Goal: Communication & Community: Participate in discussion

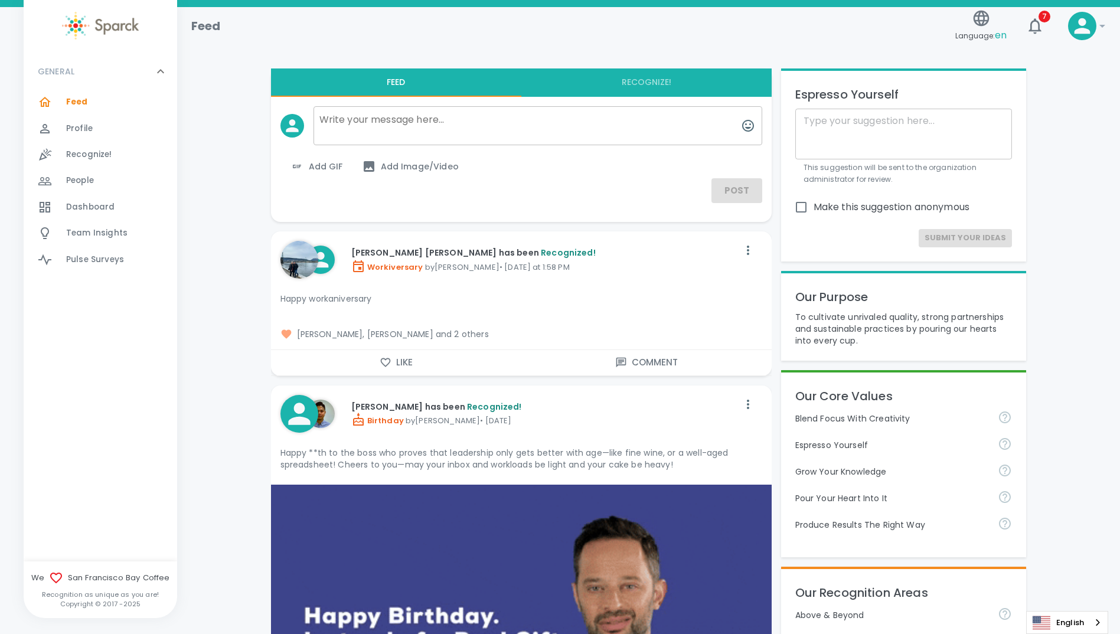
click at [75, 101] on span "Feed" at bounding box center [77, 102] width 22 height 12
click at [81, 202] on span "Dashboard" at bounding box center [90, 207] width 48 height 12
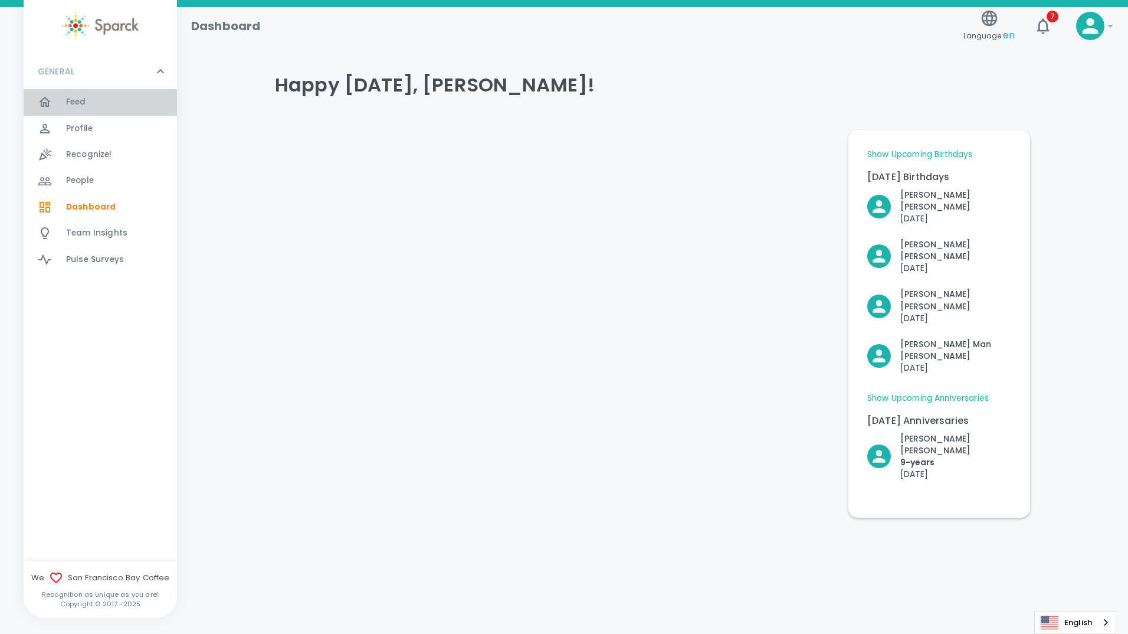
click at [75, 100] on span "Feed" at bounding box center [76, 102] width 20 height 12
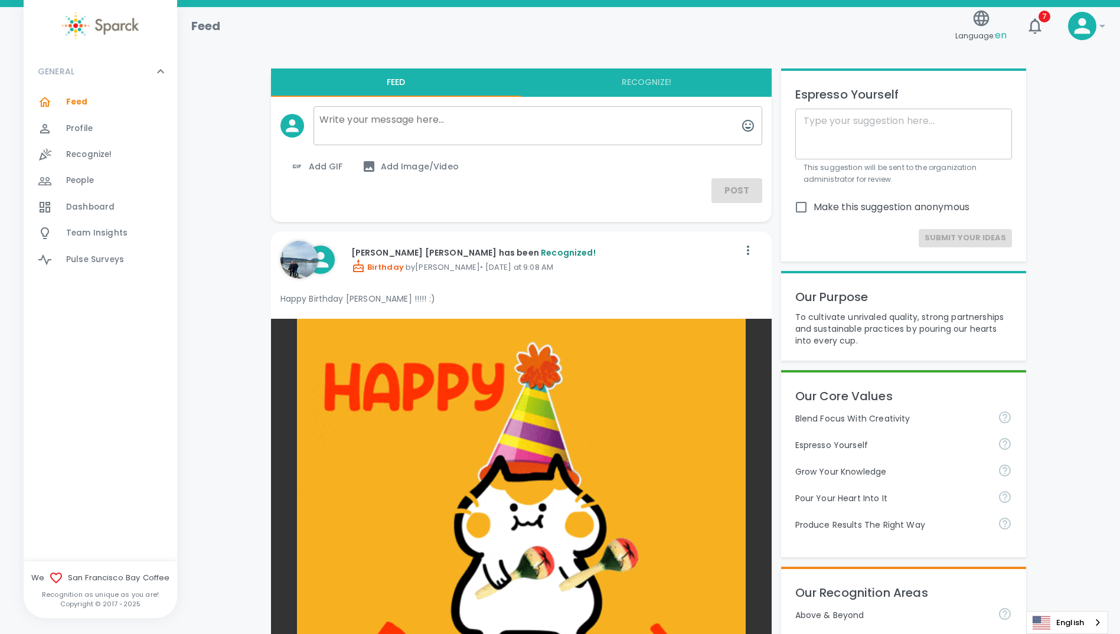
click at [81, 210] on span "Dashboard" at bounding box center [90, 207] width 48 height 12
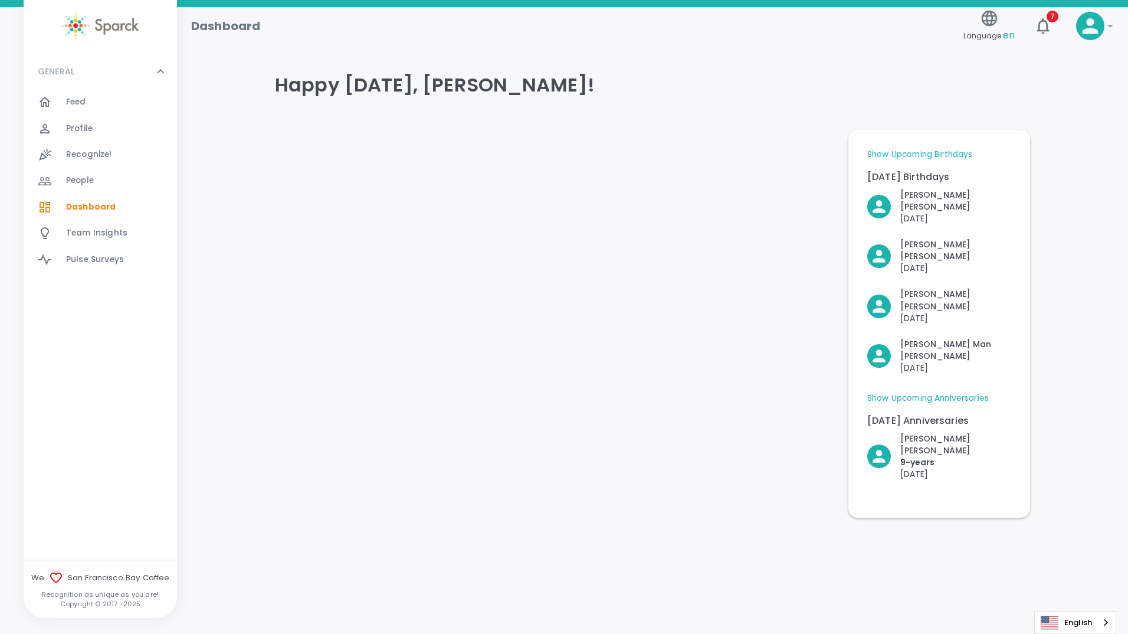
click at [692, 313] on div at bounding box center [553, 318] width 574 height 397
click at [712, 400] on div at bounding box center [553, 318] width 574 height 397
click at [640, 358] on div at bounding box center [553, 318] width 574 height 397
click at [654, 511] on div "Dashboard Language: en 7 ! GENERAL 0 Feed 0 Profile 0 Recognize! 0 People 0 Das…" at bounding box center [564, 293] width 1128 height 572
click at [77, 103] on span "Feed" at bounding box center [76, 102] width 20 height 12
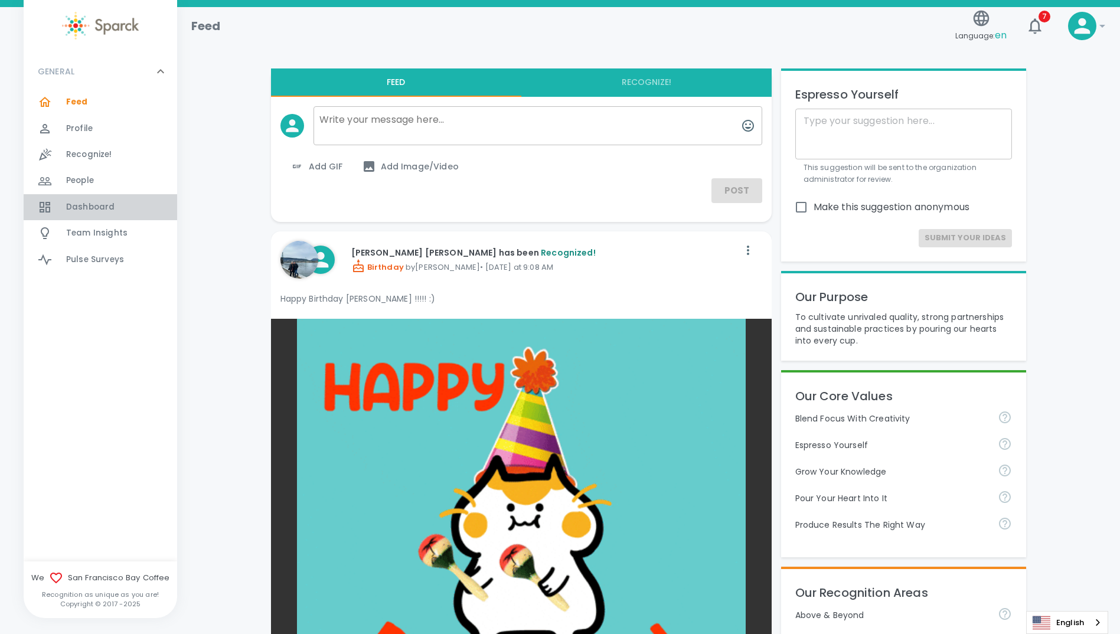
click at [78, 205] on span "Dashboard" at bounding box center [90, 207] width 48 height 12
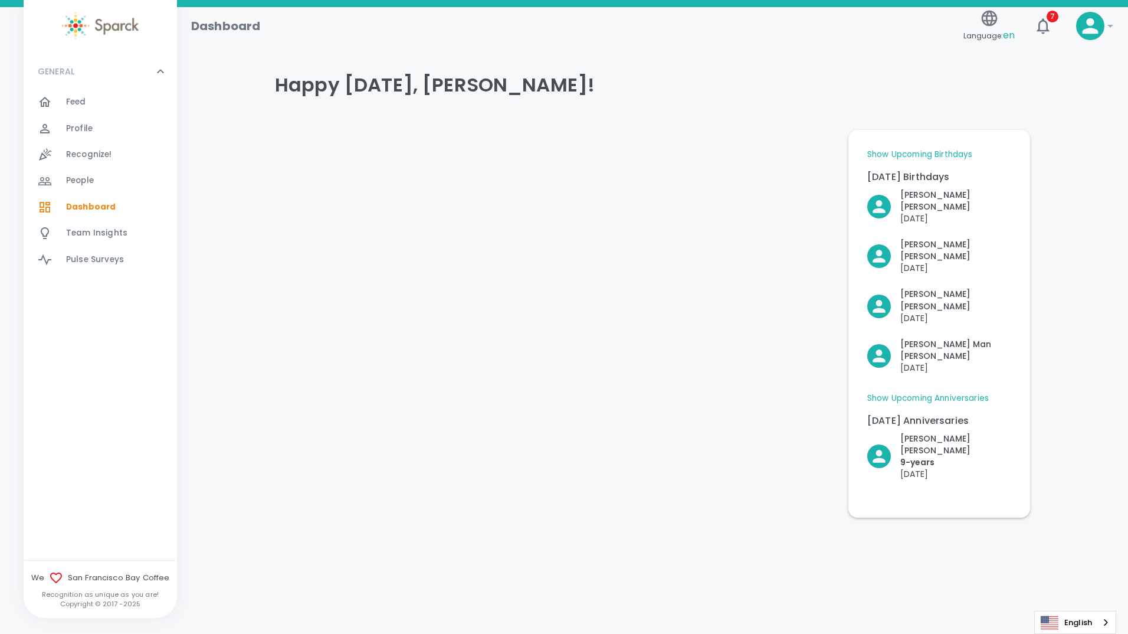
click at [80, 105] on span "Feed" at bounding box center [76, 102] width 20 height 12
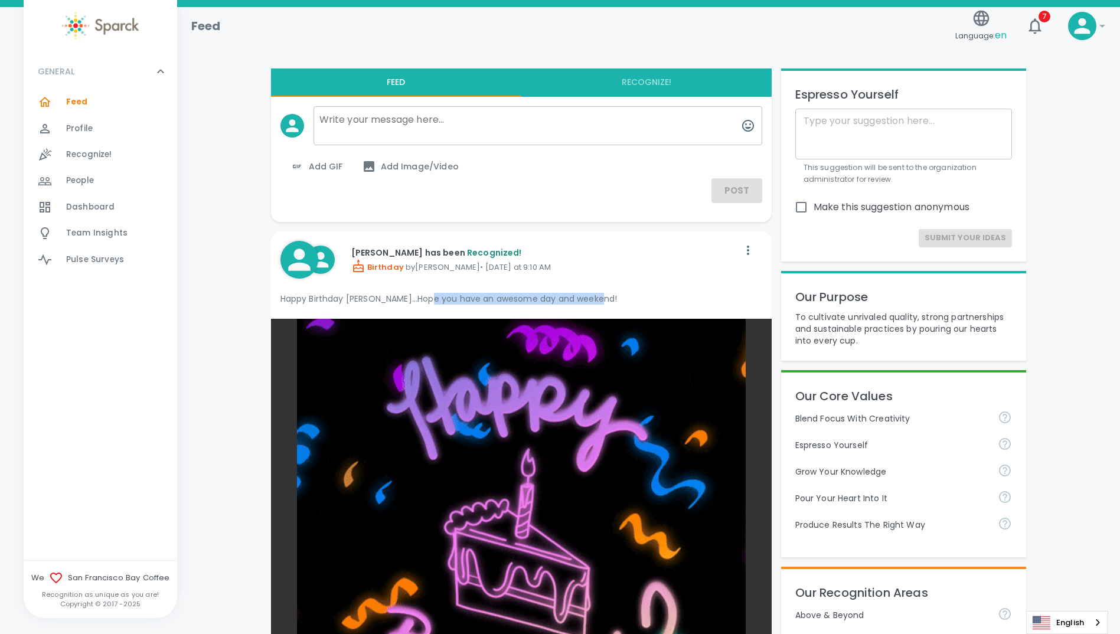
drag, startPoint x: 423, startPoint y: 300, endPoint x: 596, endPoint y: 297, distance: 172.4
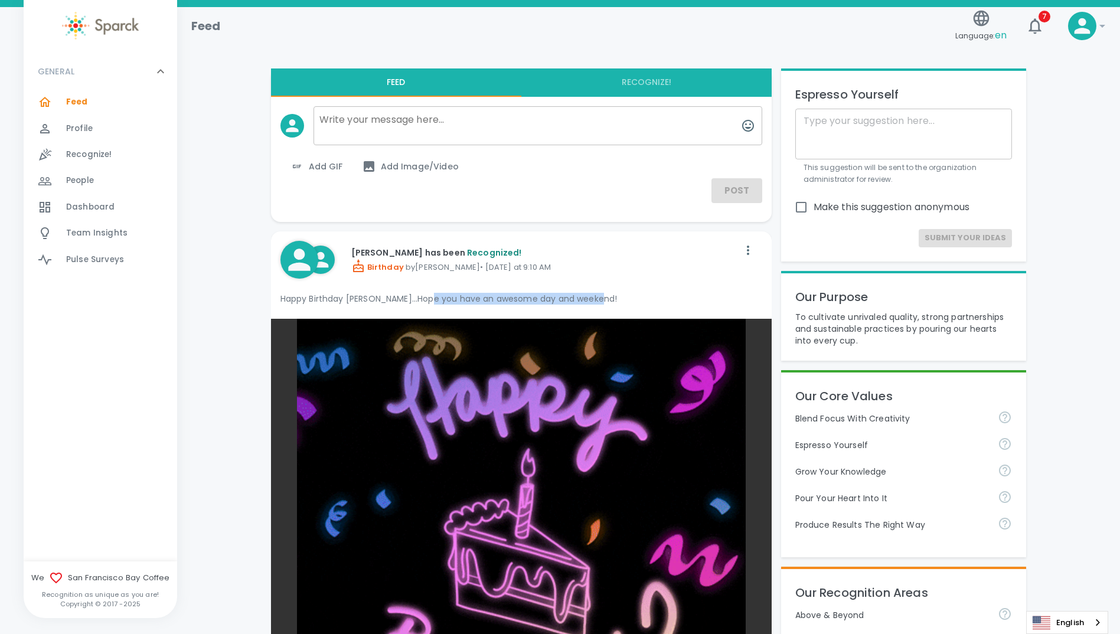
click at [596, 297] on p "Happy Birthday [PERSON_NAME]...Hope you have an awesome day and weekend!" at bounding box center [521, 299] width 482 height 12
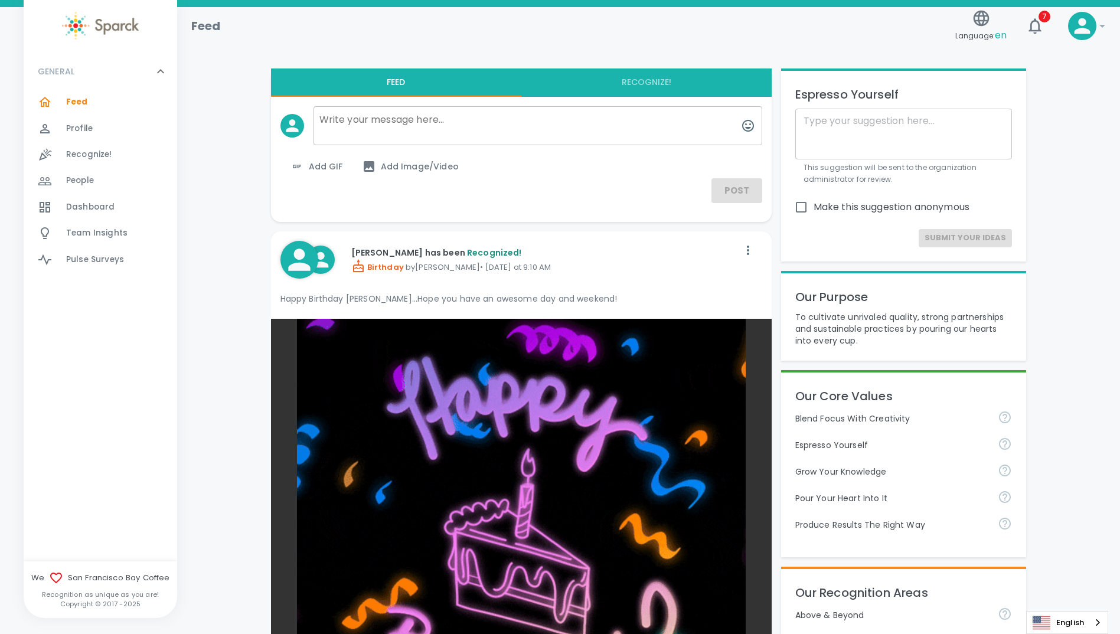
click at [661, 270] on p "Birthday by [PERSON_NAME] • [DATE] at 9:10 AM" at bounding box center [544, 266] width 387 height 14
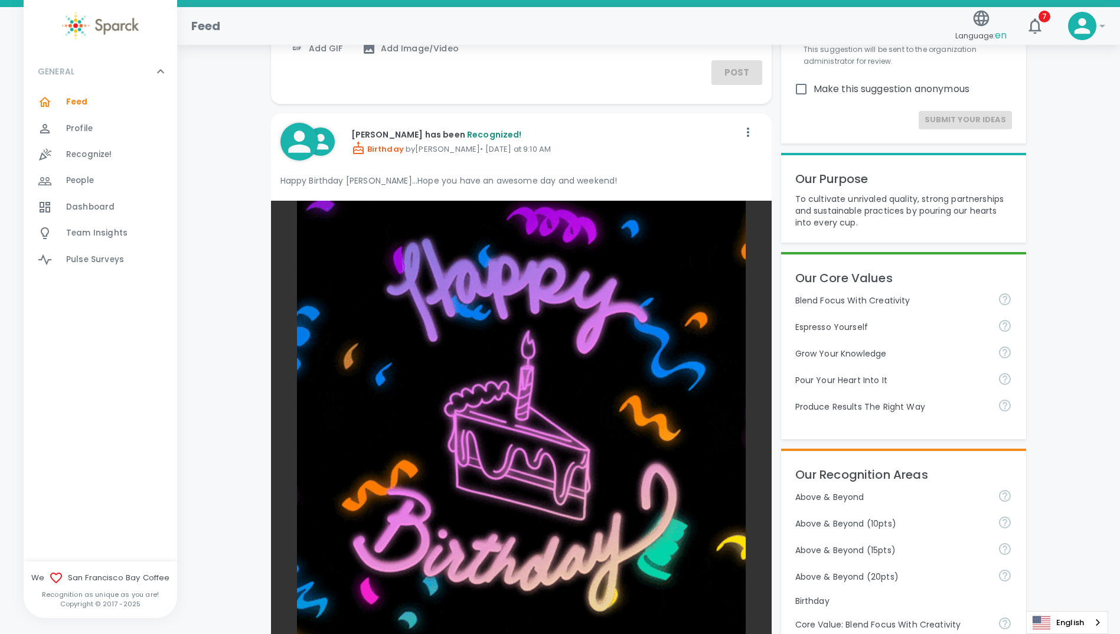
scroll to position [472, 0]
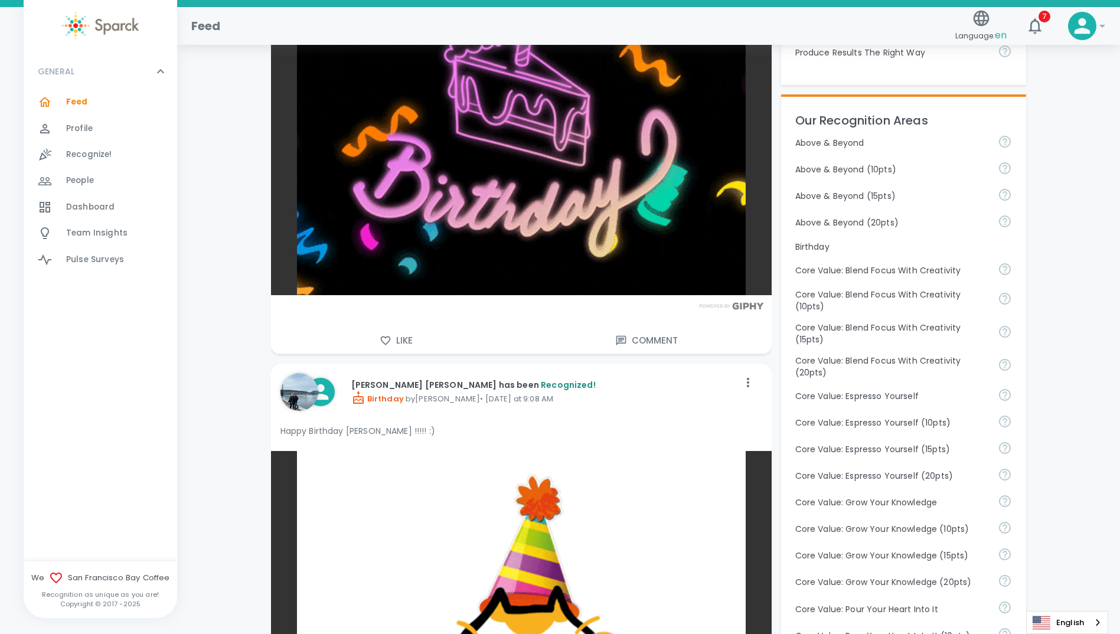
click at [643, 336] on button "Comment" at bounding box center [646, 340] width 250 height 25
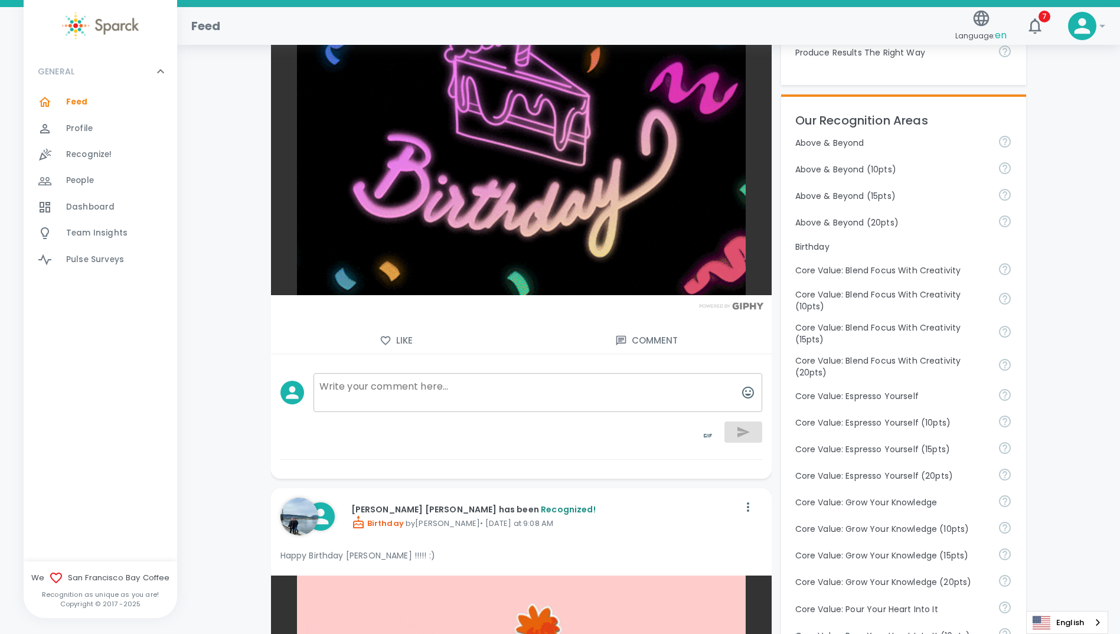
click at [417, 384] on textarea at bounding box center [537, 392] width 449 height 39
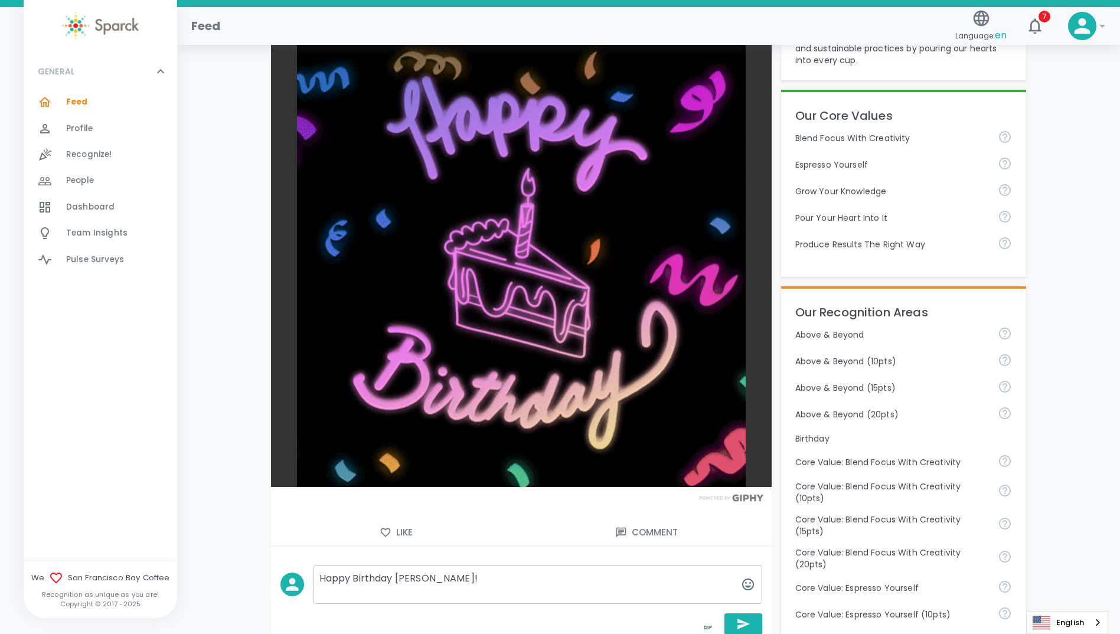
scroll to position [354, 0]
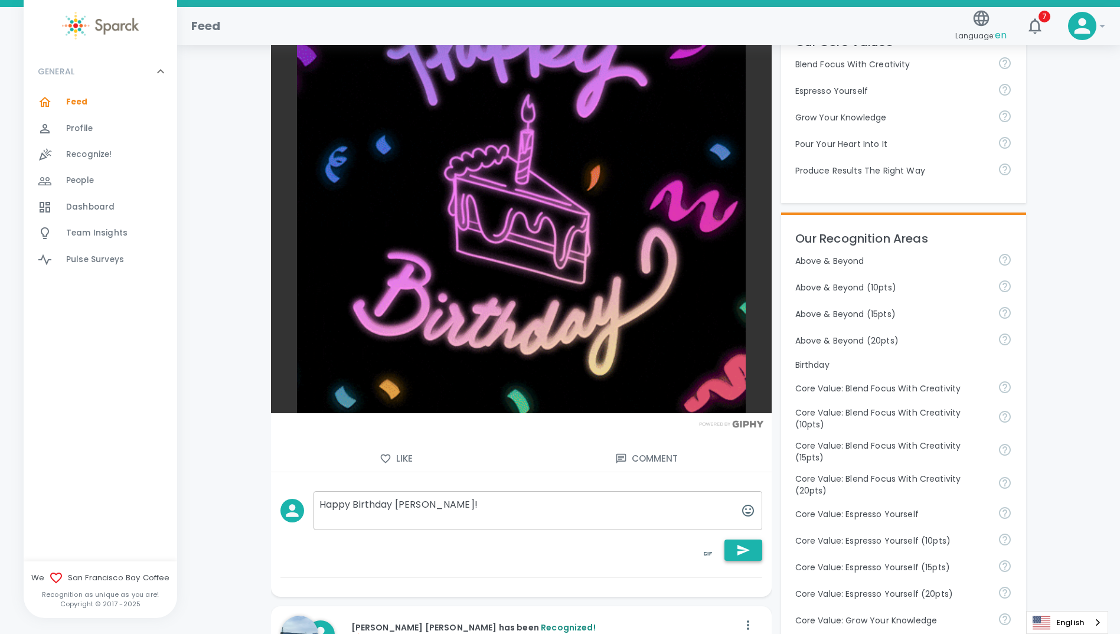
type textarea "Happy Birthday [PERSON_NAME]!"
click at [748, 551] on icon "button" at bounding box center [743, 550] width 14 height 14
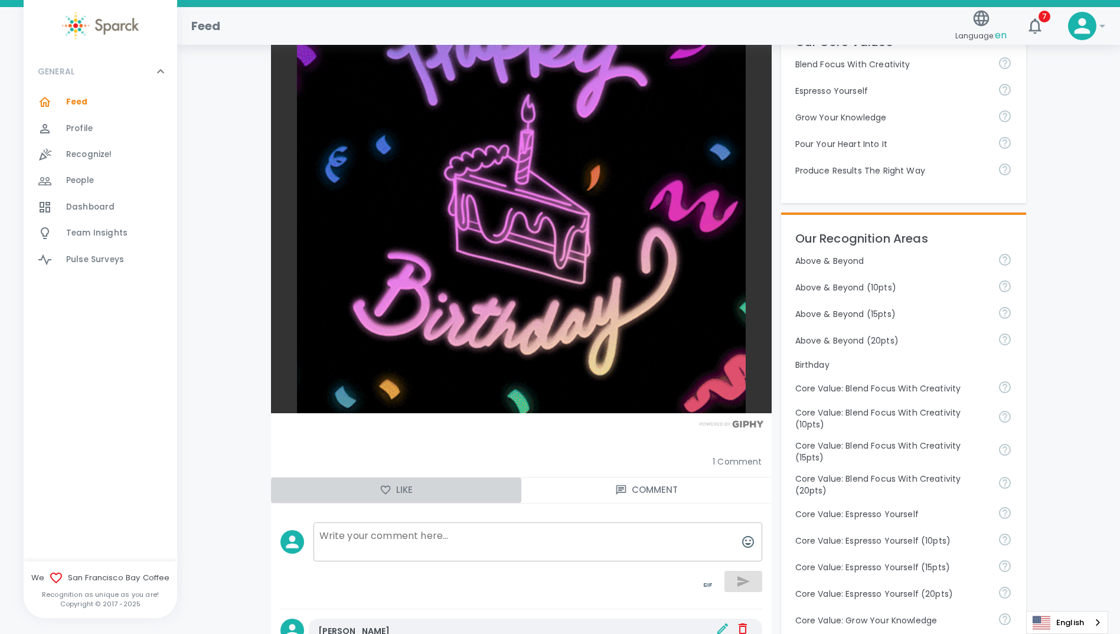
click at [387, 492] on icon "button" at bounding box center [386, 490] width 12 height 12
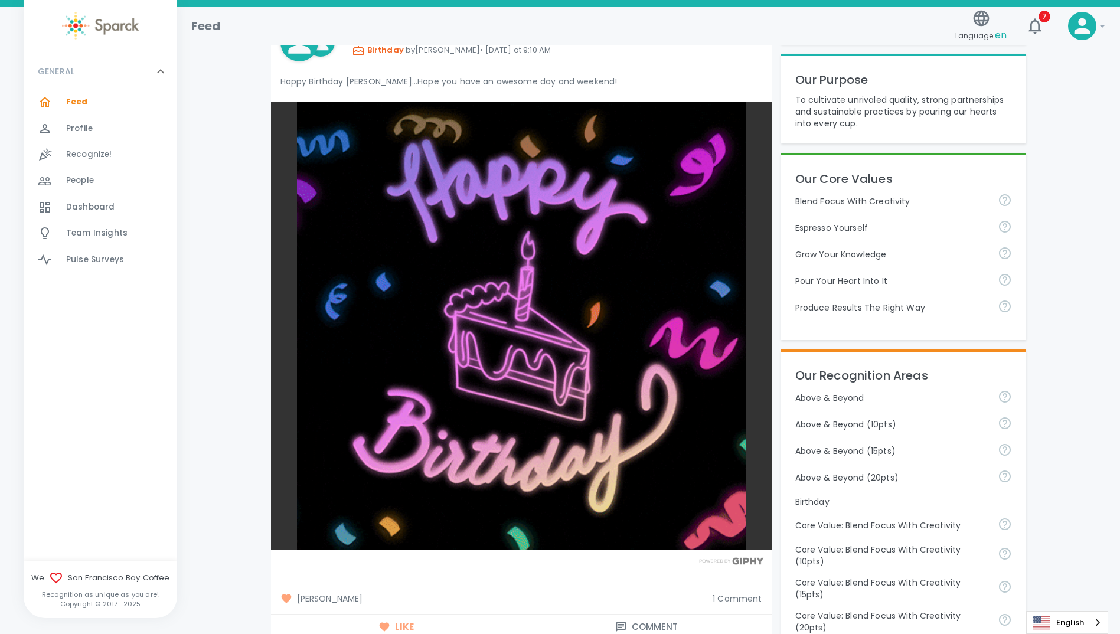
scroll to position [0, 0]
